Goal: Information Seeking & Learning: Learn about a topic

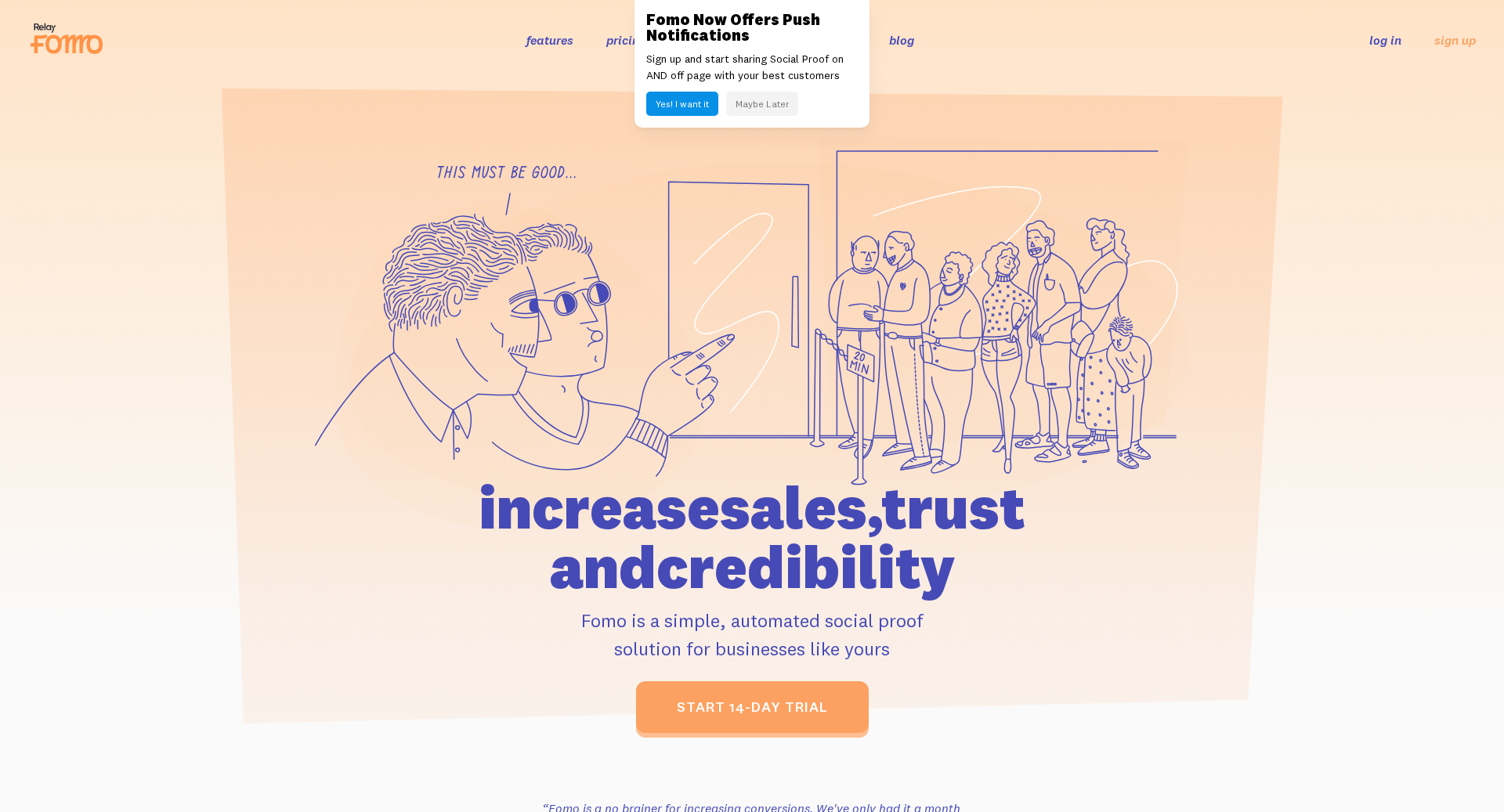
click at [762, 289] on icon at bounding box center [768, 340] width 840 height 355
click at [783, 106] on button "Maybe Later" at bounding box center [762, 103] width 72 height 24
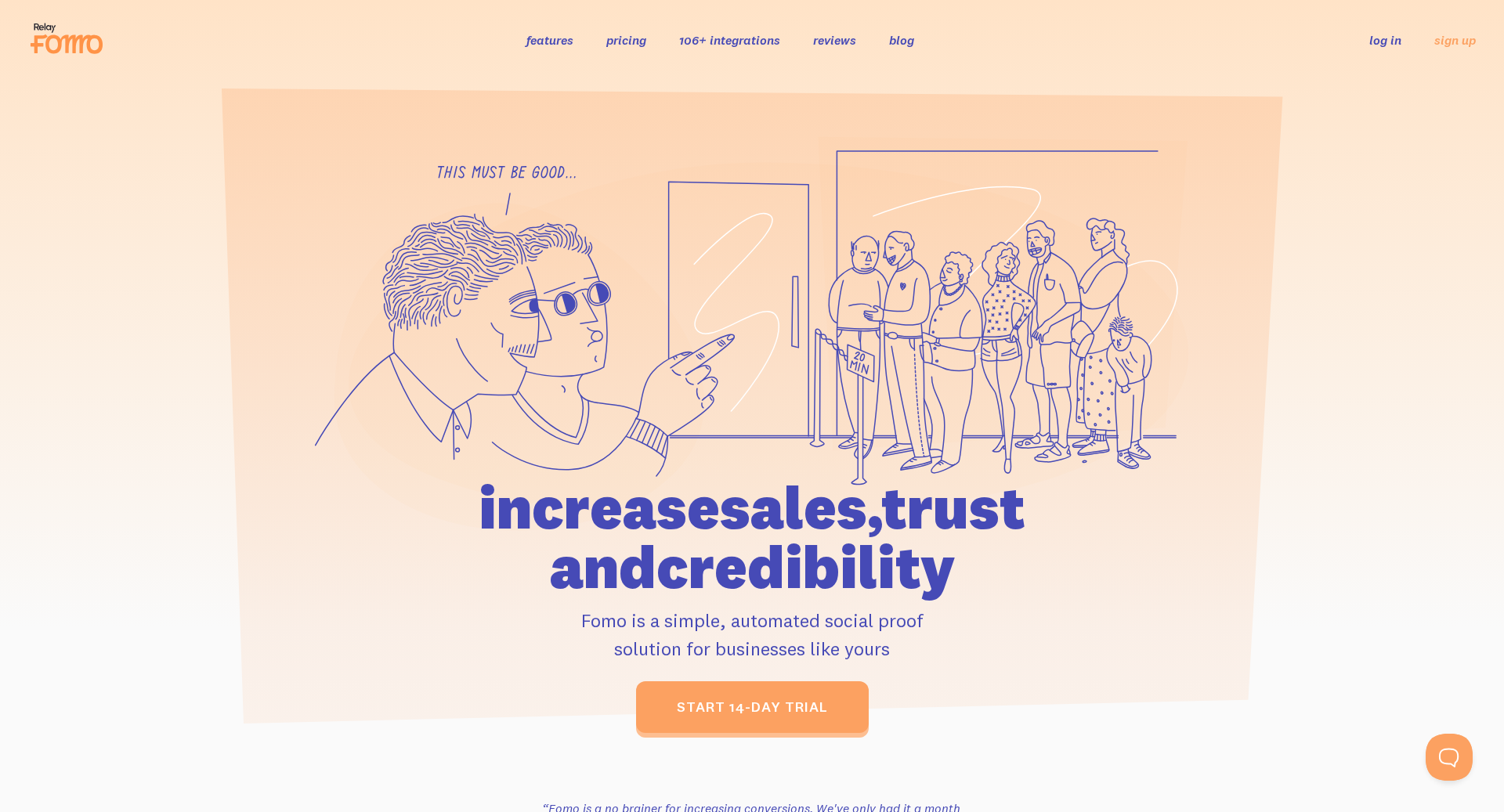
click at [624, 39] on link "pricing" at bounding box center [627, 39] width 40 height 15
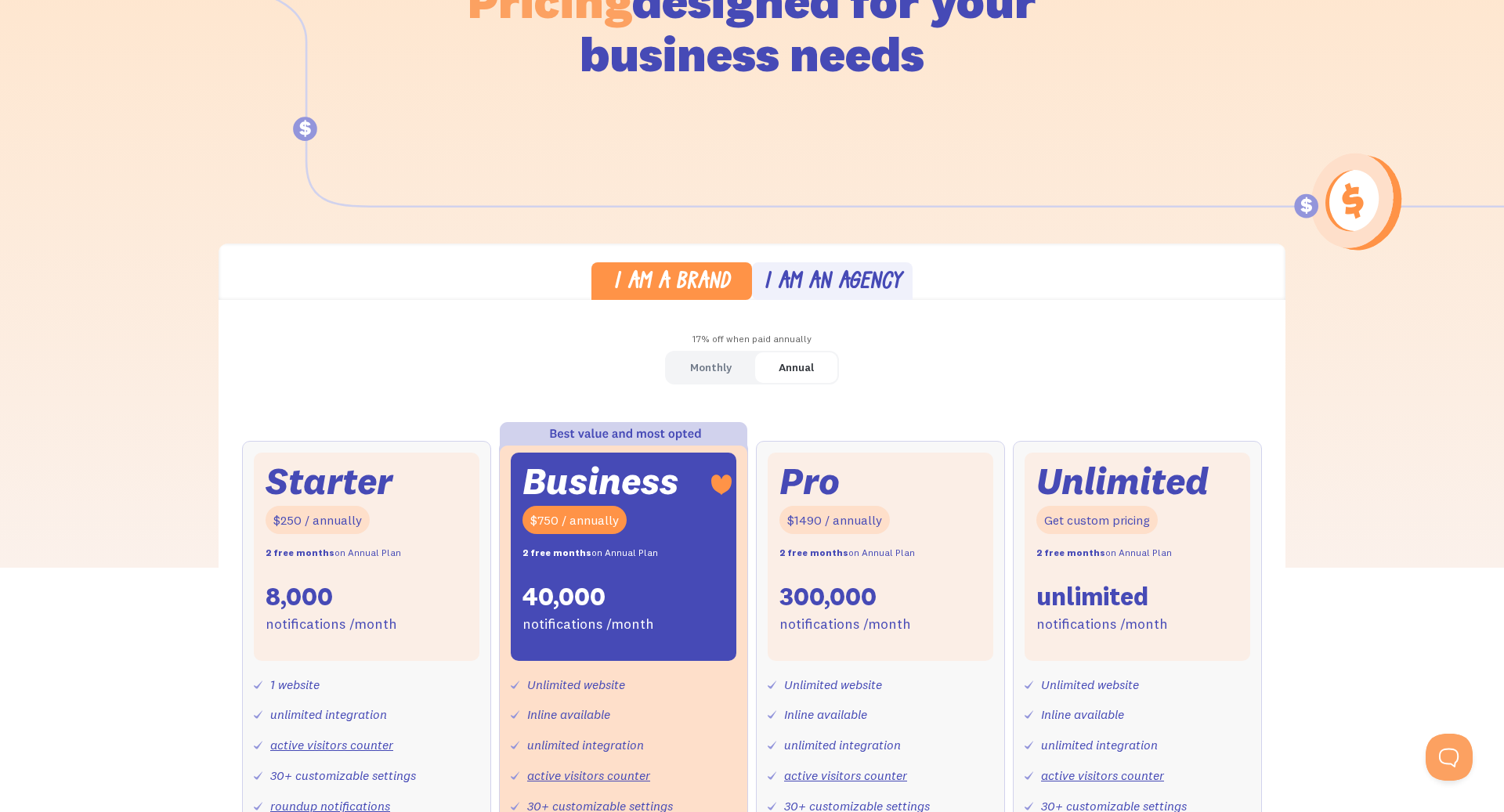
scroll to position [488, 0]
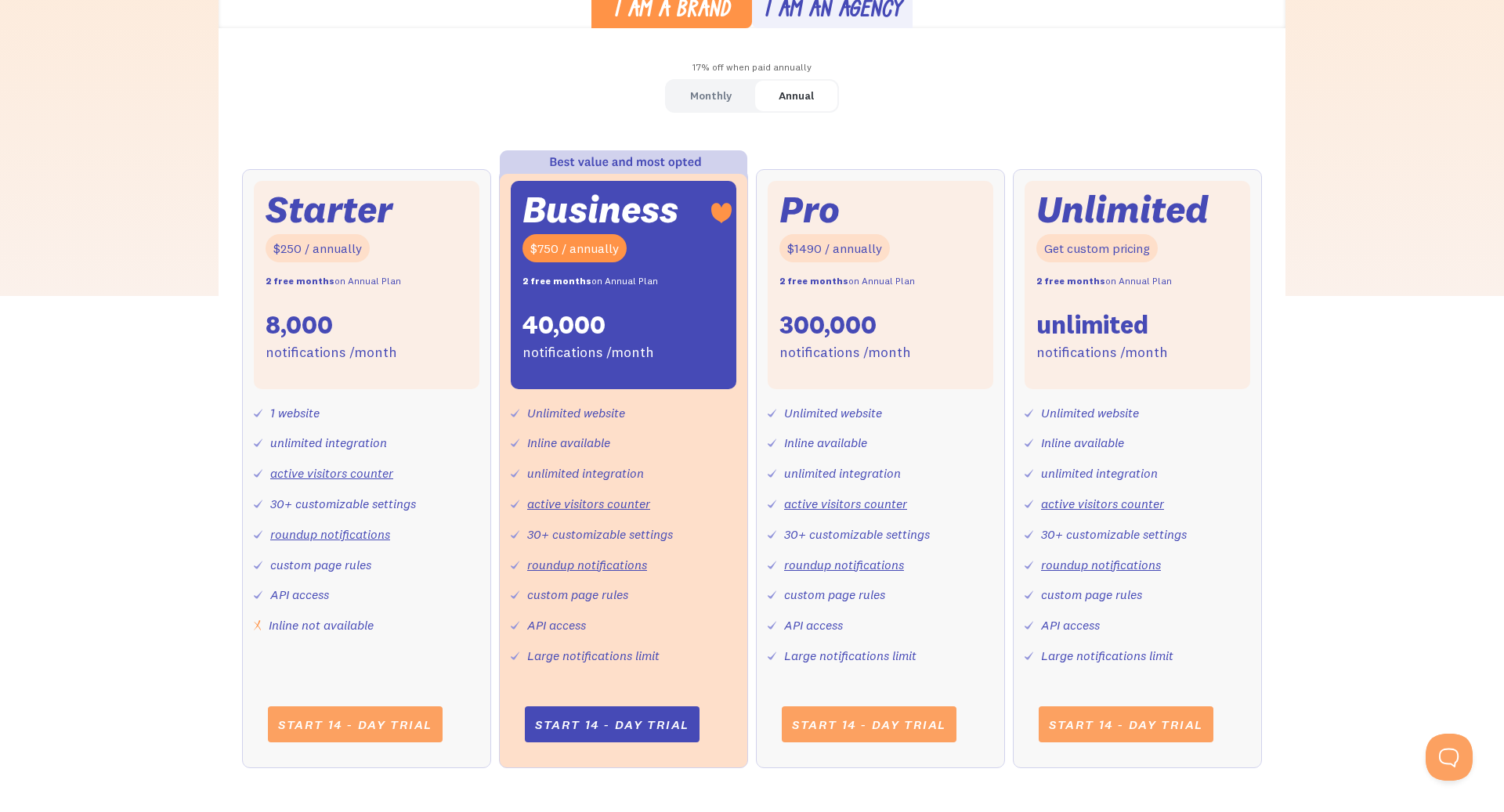
click at [737, 99] on link "Monthly" at bounding box center [711, 96] width 89 height 30
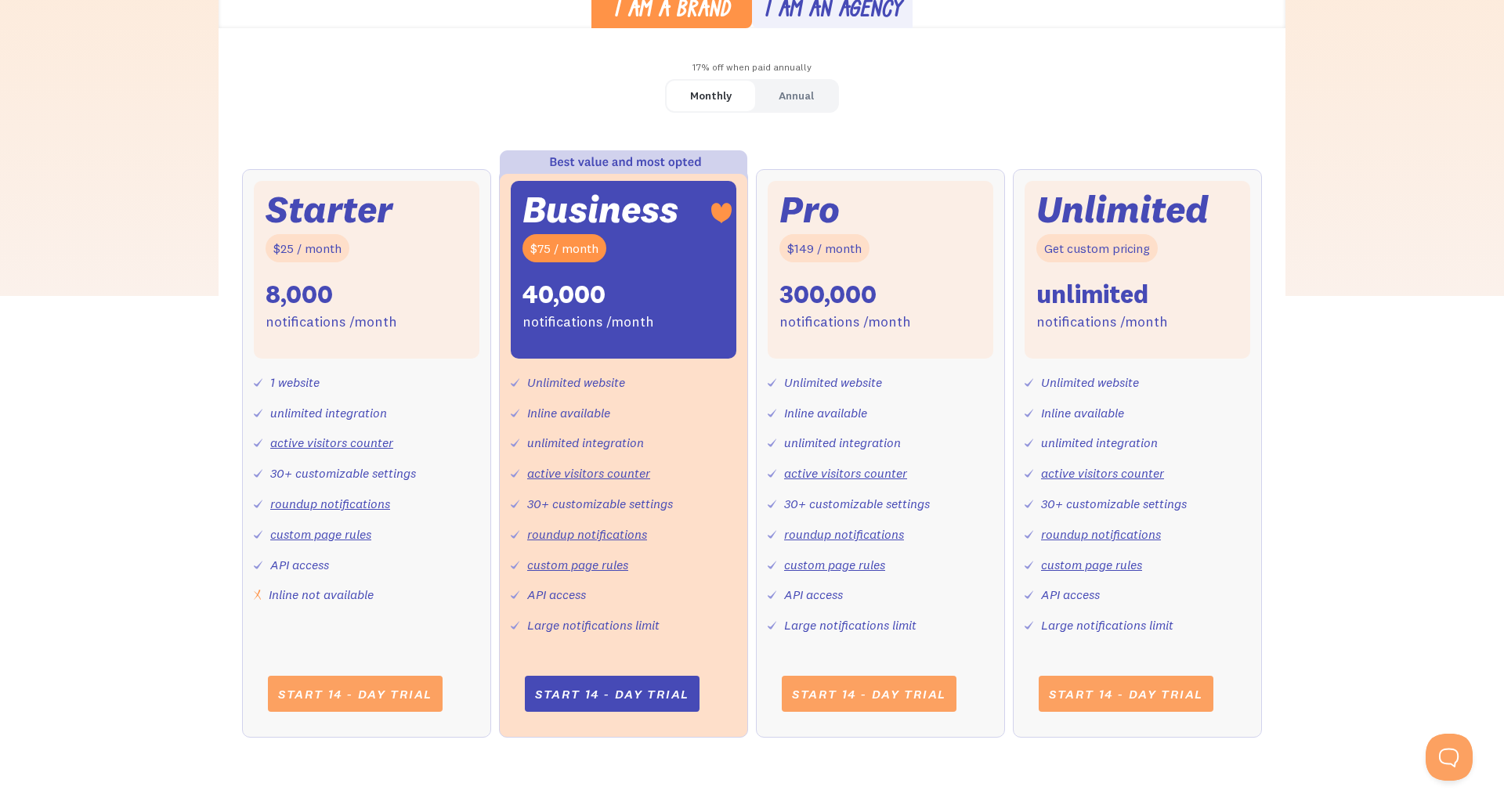
scroll to position [0, 0]
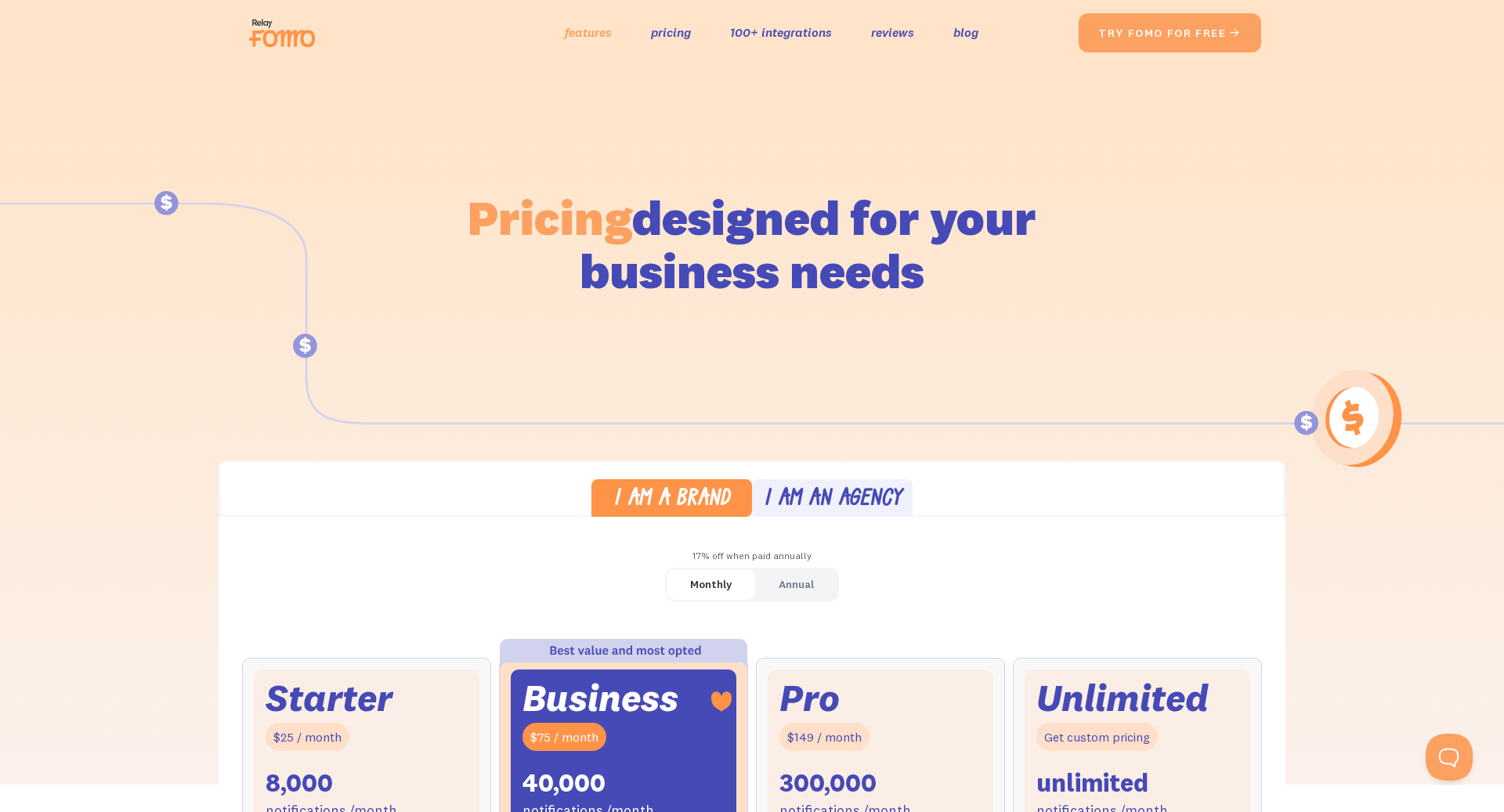
click at [591, 39] on link "features" at bounding box center [588, 32] width 47 height 22
